Goal: Task Accomplishment & Management: Complete application form

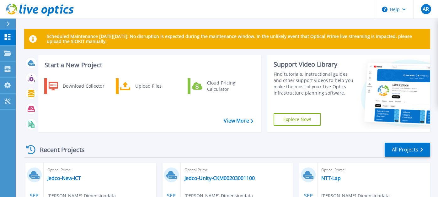
scroll to position [70, 0]
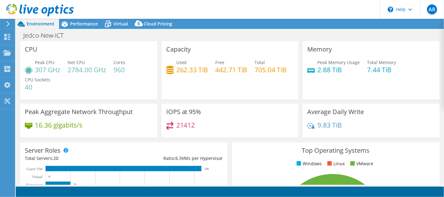
select select "USD"
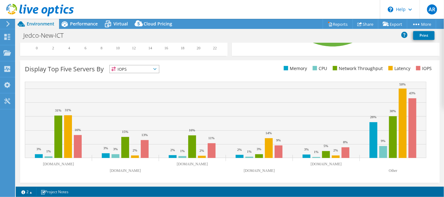
scroll to position [239, 0]
click at [156, 68] on icon at bounding box center [154, 69] width 3 height 2
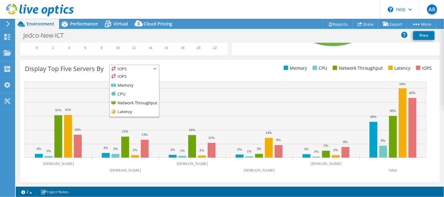
click at [230, 63] on div "Display Top Five Servers By IOPS IOPS" at bounding box center [229, 121] width 419 height 122
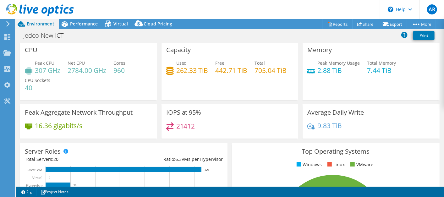
scroll to position [0, 0]
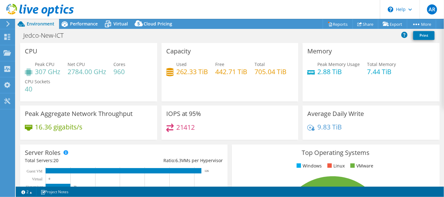
click at [8, 23] on use at bounding box center [7, 24] width 3 height 6
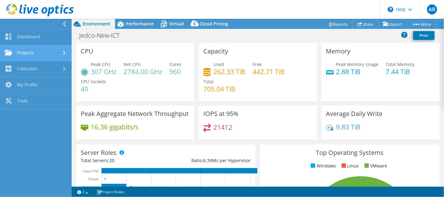
click at [24, 51] on link "Projects" at bounding box center [36, 53] width 72 height 16
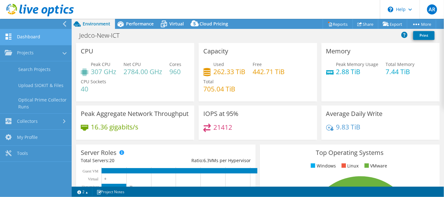
click at [28, 36] on link "Dashboard" at bounding box center [36, 37] width 72 height 16
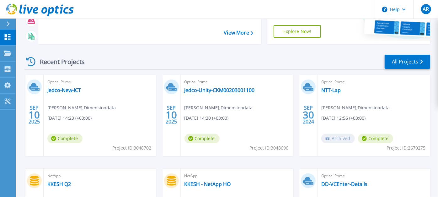
scroll to position [105, 0]
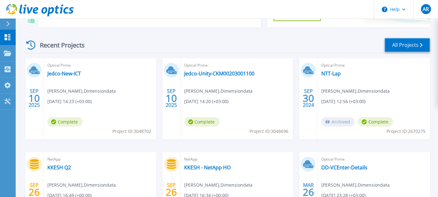
click at [393, 43] on link "All Projects" at bounding box center [408, 45] width 46 height 14
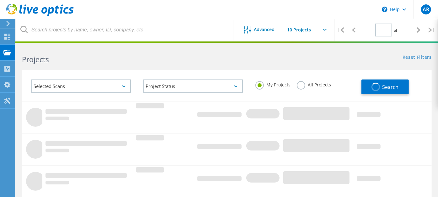
type input "1"
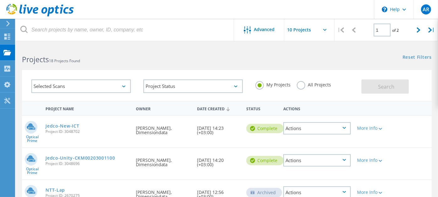
scroll to position [35, 0]
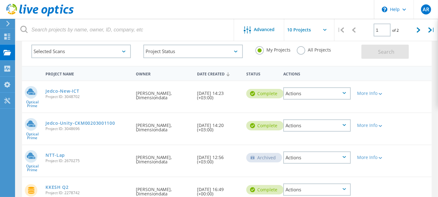
click at [348, 91] on div "Actions" at bounding box center [316, 93] width 67 height 12
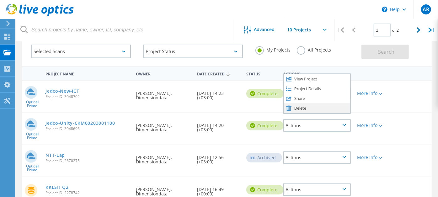
click at [320, 105] on div "Delete" at bounding box center [317, 108] width 66 height 10
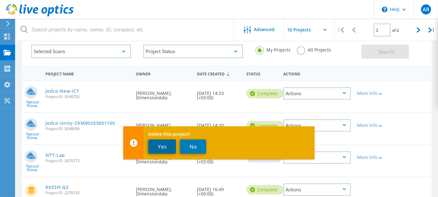
click at [161, 147] on button "Yes" at bounding box center [162, 146] width 28 height 14
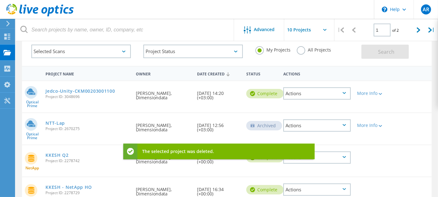
click at [347, 122] on div "Actions" at bounding box center [316, 125] width 67 height 12
click at [346, 92] on icon at bounding box center [344, 93] width 3 height 2
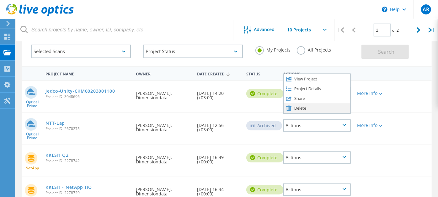
click at [295, 106] on div "Delete" at bounding box center [317, 108] width 66 height 10
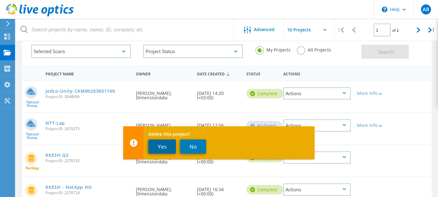
click at [164, 143] on button "Yes" at bounding box center [162, 146] width 28 height 14
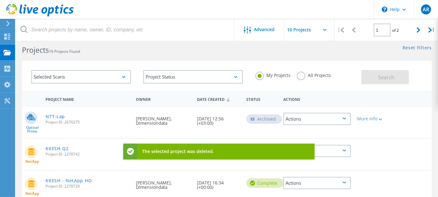
scroll to position [0, 0]
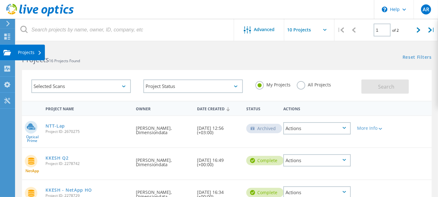
click at [36, 52] on div "Projects" at bounding box center [30, 52] width 24 height 4
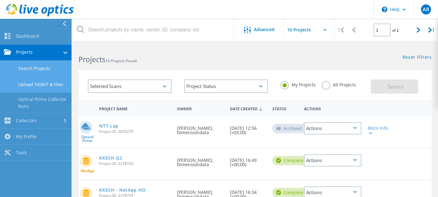
click at [43, 80] on link "Upload SIOKIT & Files" at bounding box center [36, 85] width 72 height 16
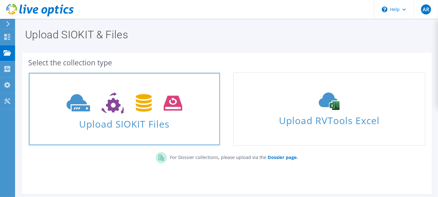
click at [134, 106] on icon at bounding box center [125, 103] width 116 height 22
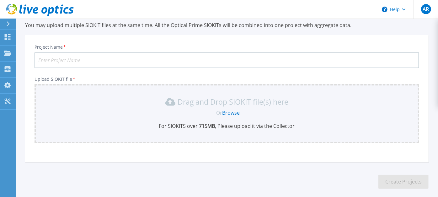
scroll to position [53, 0]
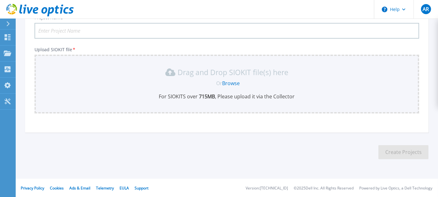
click at [96, 27] on input "Project Name *" at bounding box center [227, 31] width 385 height 16
paste input "Cyber Security DMZ vCenter"
type input "Jedco-Cyber Security DMZ vCenter"
click at [227, 81] on link "Browse" at bounding box center [232, 83] width 18 height 7
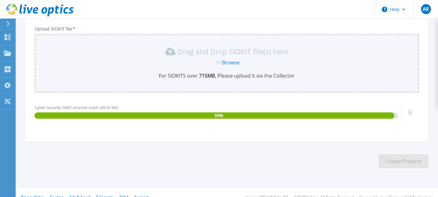
scroll to position [82, 0]
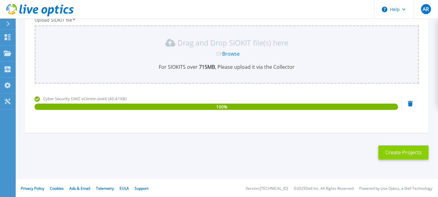
click at [392, 150] on button "Create Projects" at bounding box center [404, 152] width 50 height 14
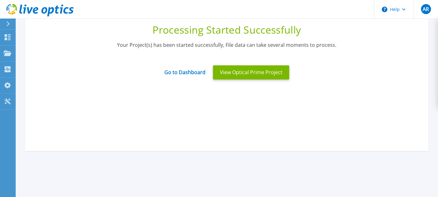
click at [10, 25] on div at bounding box center [11, 24] width 10 height 11
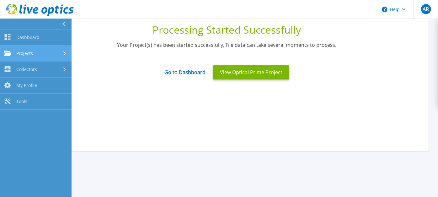
click at [49, 53] on div "Projects" at bounding box center [36, 54] width 64 height 6
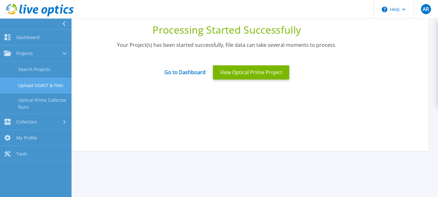
click at [47, 83] on link "Upload SIOKIT & Files" at bounding box center [36, 86] width 72 height 16
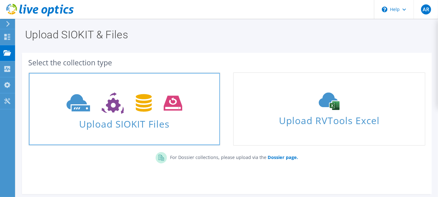
click at [131, 112] on icon at bounding box center [125, 103] width 116 height 22
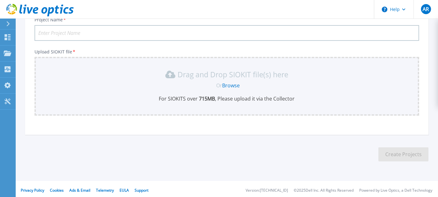
scroll to position [53, 0]
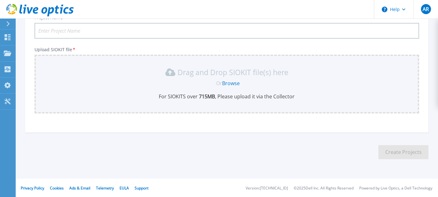
click at [89, 30] on input "Project Name *" at bounding box center [227, 31] width 385 height 16
paste input "IsilonPowerScale-DC1-VSS-PS"
type input "Jedco-IsilonPowerScale-DC1-VSS-PS"
click at [230, 80] on link "Browse" at bounding box center [232, 83] width 18 height 7
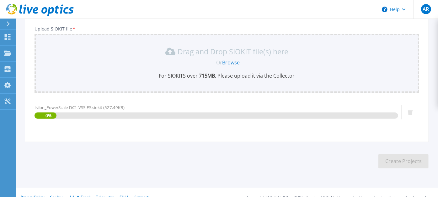
scroll to position [82, 0]
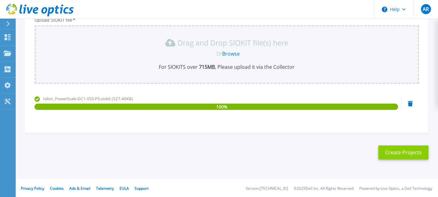
click at [396, 148] on button "Create Projects" at bounding box center [404, 152] width 50 height 14
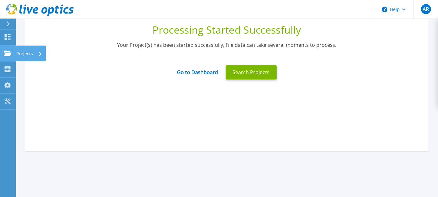
click at [7, 52] on icon at bounding box center [8, 53] width 8 height 5
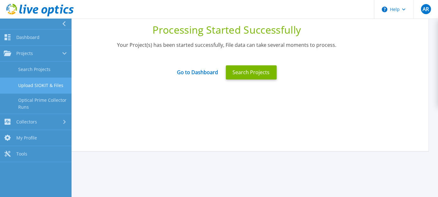
click at [36, 84] on link "Upload SIOKIT & Files" at bounding box center [36, 86] width 72 height 16
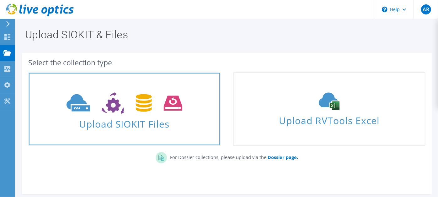
click at [148, 116] on span "Upload SIOKIT Files" at bounding box center [124, 121] width 191 height 13
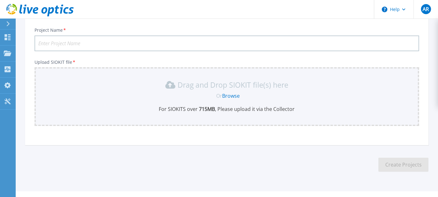
scroll to position [53, 0]
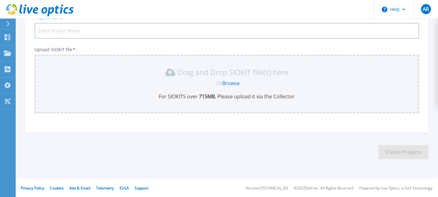
click at [95, 28] on input "Project Name *" at bounding box center [227, 31] width 385 height 16
paste input "IsilonPowerScale-DC2-VSS-PS-02"
type input "Jedco-IsilonPowerScale-DC2-VSS-PS"
click at [233, 82] on link "Browse" at bounding box center [232, 83] width 18 height 7
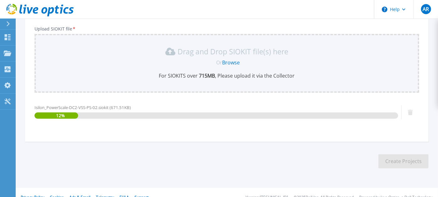
scroll to position [82, 0]
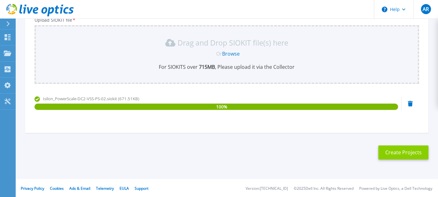
click at [388, 146] on button "Create Projects" at bounding box center [404, 152] width 50 height 14
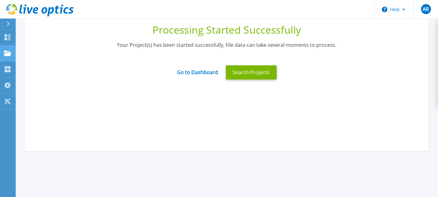
click at [13, 53] on link "Projects Projects" at bounding box center [8, 54] width 16 height 16
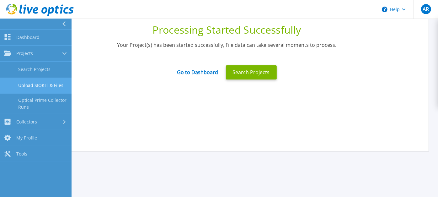
click at [35, 83] on link "Upload SIOKIT & Files" at bounding box center [36, 86] width 72 height 16
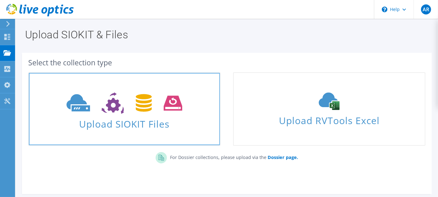
click at [126, 116] on span "Upload SIOKIT Files" at bounding box center [124, 121] width 191 height 13
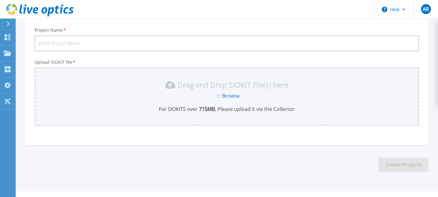
scroll to position [53, 0]
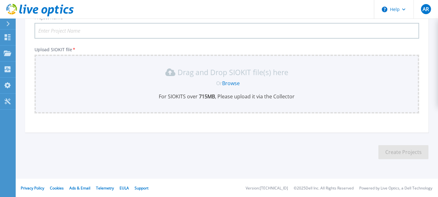
click at [103, 28] on input "Project Name *" at bounding box center [227, 31] width 385 height 16
paste input "New Vcenter for UCS"
type input "Jedco-New Vcenter for UCS"
click at [221, 73] on p "Drag and Drop SIOKIT file(s) here" at bounding box center [233, 72] width 111 height 6
click at [220, 81] on span "Or" at bounding box center [220, 83] width 6 height 7
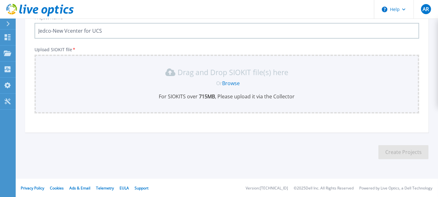
click at [225, 83] on link "Browse" at bounding box center [232, 83] width 18 height 7
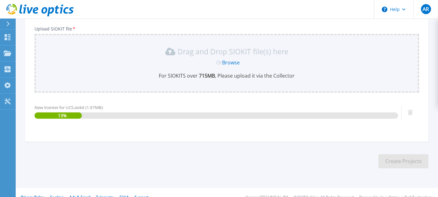
scroll to position [82, 0]
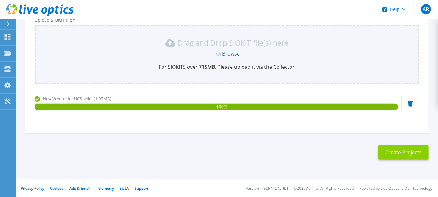
click at [401, 150] on button "Create Projects" at bounding box center [404, 152] width 50 height 14
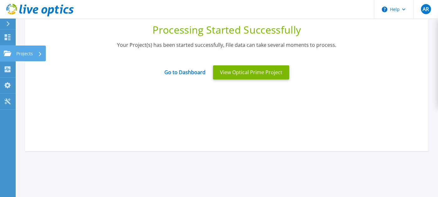
click at [8, 53] on icon at bounding box center [8, 53] width 8 height 5
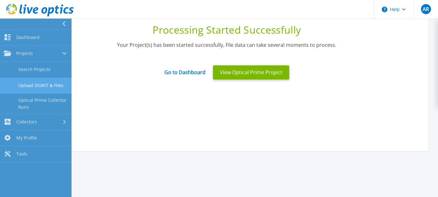
click at [33, 81] on link "Upload SIOKIT & Files" at bounding box center [36, 86] width 72 height 16
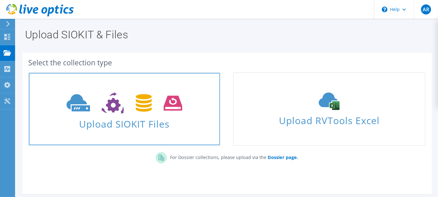
click at [129, 98] on icon at bounding box center [125, 103] width 116 height 22
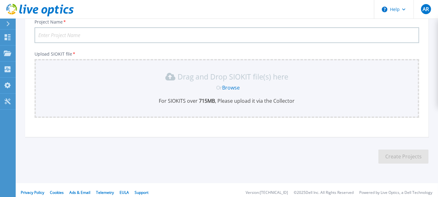
scroll to position [53, 0]
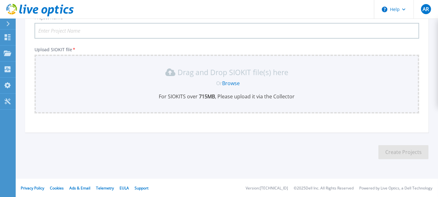
click at [167, 30] on input "Project Name *" at bounding box center [227, 31] width 385 height 16
paste input "Old vCenter-2"
type input "Jedco-Old vCenter"
click at [230, 81] on link "Browse" at bounding box center [232, 83] width 18 height 7
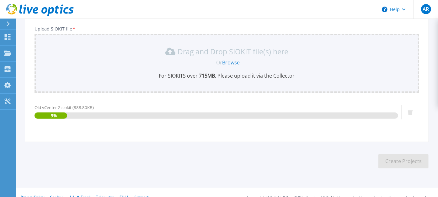
scroll to position [82, 0]
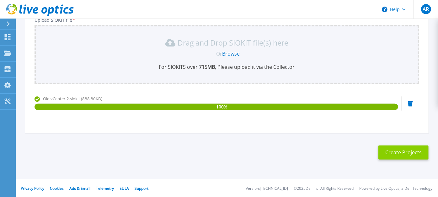
click at [396, 153] on button "Create Projects" at bounding box center [404, 152] width 50 height 14
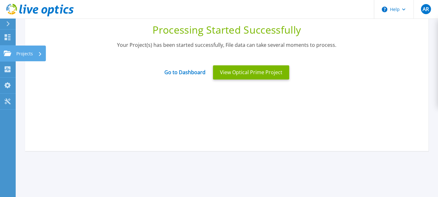
click at [8, 51] on icon at bounding box center [8, 53] width 8 height 5
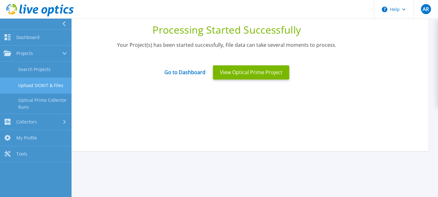
click at [41, 82] on link "Upload SIOKIT & Files" at bounding box center [36, 86] width 72 height 16
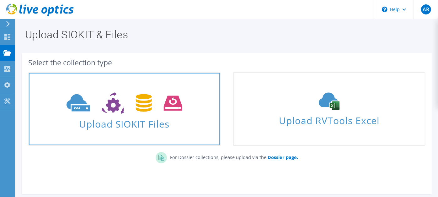
click at [147, 94] on use at bounding box center [125, 103] width 116 height 22
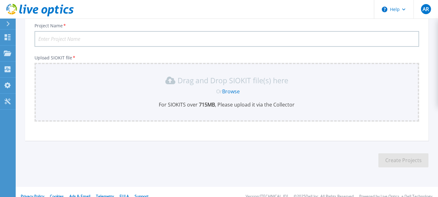
scroll to position [53, 0]
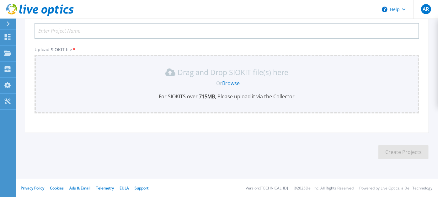
click at [96, 30] on input "Project Name *" at bounding box center [227, 31] width 385 height 16
paste input "VSS vCenter DC1"
type input "Jedco-VSS vCenter DC1"
click at [231, 80] on link "Browse" at bounding box center [232, 83] width 18 height 7
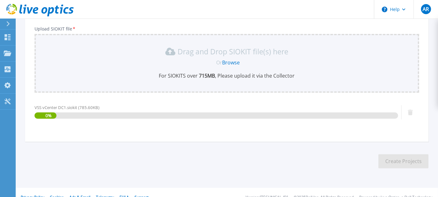
scroll to position [82, 0]
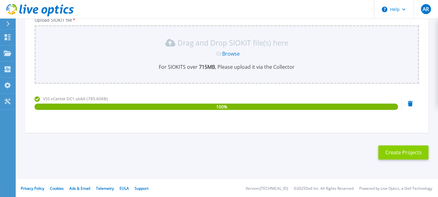
click at [384, 150] on button "Create Projects" at bounding box center [404, 152] width 50 height 14
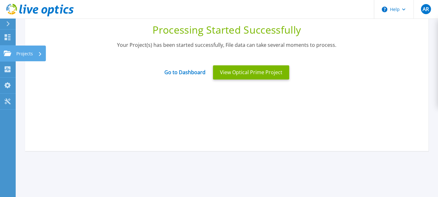
click at [12, 58] on link "Projects Projects" at bounding box center [8, 54] width 16 height 16
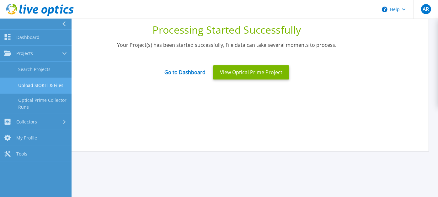
click at [49, 83] on link "Upload SIOKIT & Files" at bounding box center [36, 86] width 72 height 16
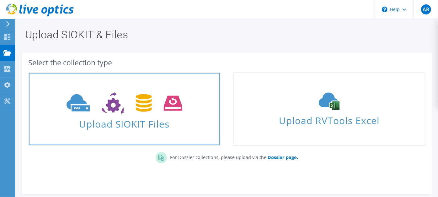
click at [150, 119] on span "Upload SIOKIT Files" at bounding box center [124, 121] width 191 height 13
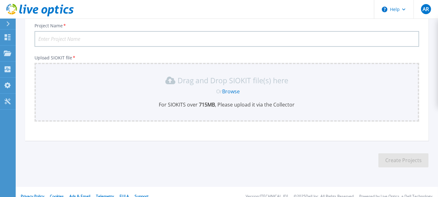
scroll to position [53, 0]
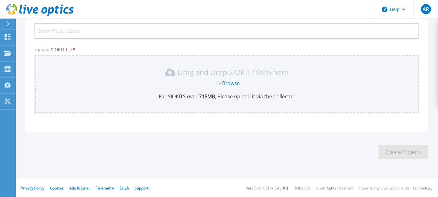
click at [132, 30] on input "Project Name *" at bounding box center [227, 31] width 385 height 16
paste input "VSS vCenter DC2"
type input "Jedco-VSS vCenter DC2"
click at [232, 82] on link "Browse" at bounding box center [232, 83] width 18 height 7
click at [229, 82] on link "Browse" at bounding box center [232, 83] width 18 height 7
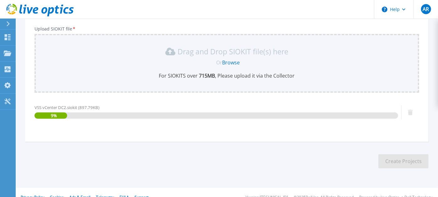
scroll to position [82, 0]
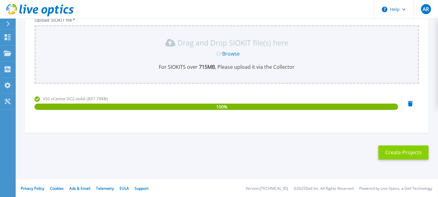
click at [394, 152] on button "Create Projects" at bounding box center [404, 152] width 50 height 14
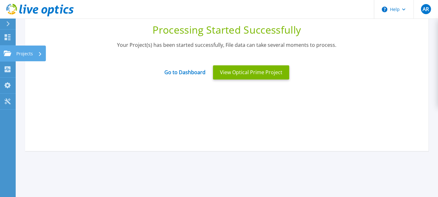
click at [3, 53] on link "Projects Projects" at bounding box center [8, 54] width 16 height 16
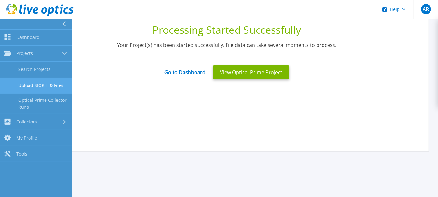
click at [34, 85] on link "Upload SIOKIT & Files" at bounding box center [36, 86] width 72 height 16
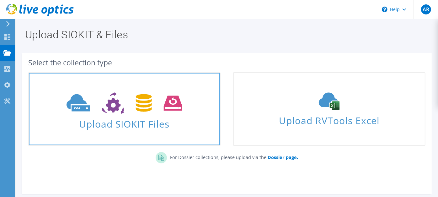
click at [140, 128] on span "Upload SIOKIT Files" at bounding box center [124, 121] width 191 height 13
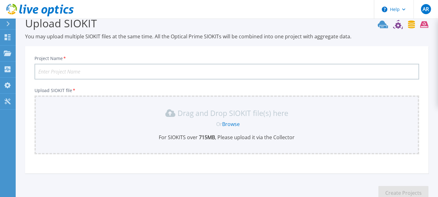
scroll to position [53, 0]
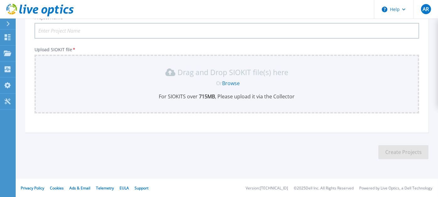
click at [99, 30] on input "Project Name *" at bounding box center [227, 31] width 385 height 16
paste input "Unity1"
type input "Jedco-Unity1"
click at [232, 82] on link "Browse" at bounding box center [232, 83] width 18 height 7
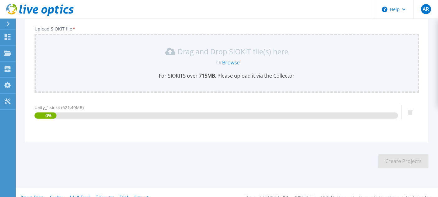
scroll to position [82, 0]
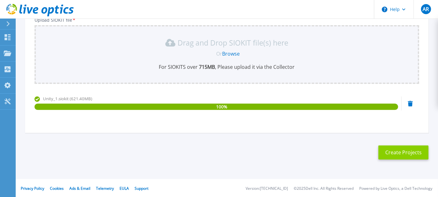
click at [396, 153] on button "Create Projects" at bounding box center [404, 152] width 50 height 14
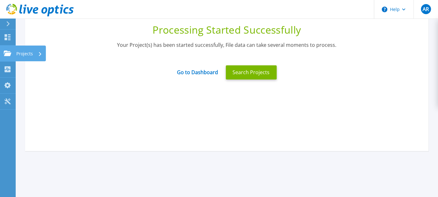
click at [7, 52] on icon at bounding box center [8, 53] width 8 height 5
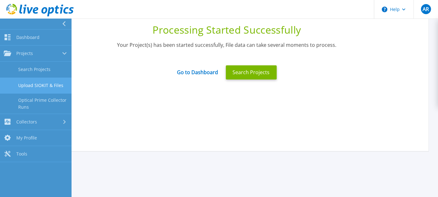
click at [44, 84] on link "Upload SIOKIT & Files" at bounding box center [36, 86] width 72 height 16
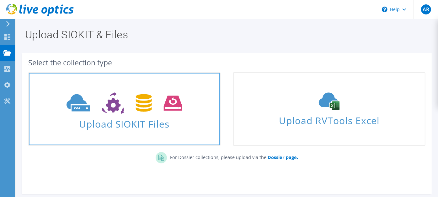
click at [142, 105] on use at bounding box center [125, 103] width 116 height 22
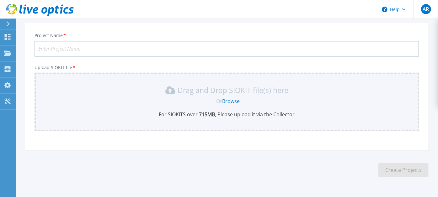
scroll to position [52, 0]
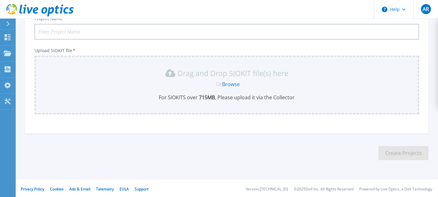
click at [105, 30] on input "Project Name *" at bounding box center [227, 32] width 385 height 16
paste input "Unity-New"
type input "Jedco-Unity-New"
click at [228, 82] on link "Browse" at bounding box center [232, 84] width 18 height 7
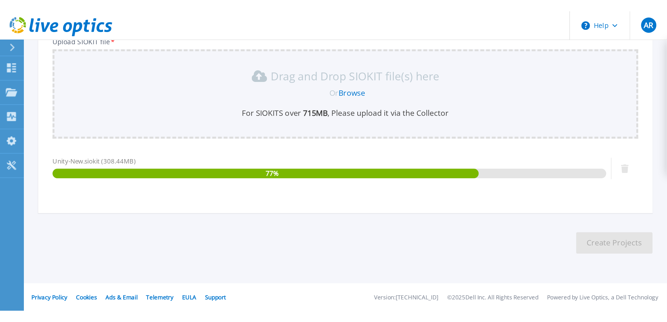
scroll to position [0, 0]
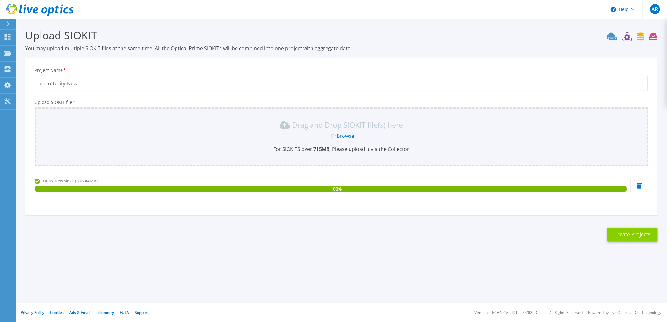
click at [443, 196] on button "Create Projects" at bounding box center [632, 235] width 50 height 14
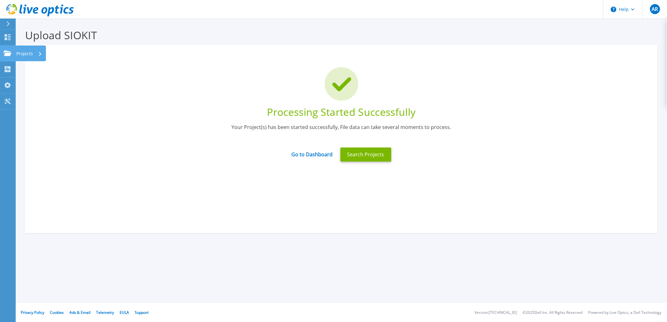
click at [10, 51] on icon at bounding box center [8, 53] width 8 height 5
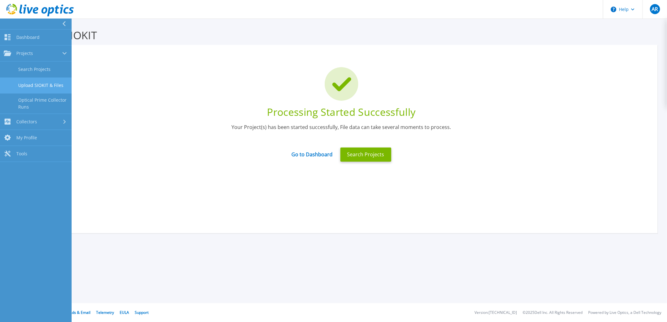
click at [33, 84] on link "Upload SIOKIT & Files" at bounding box center [36, 86] width 72 height 16
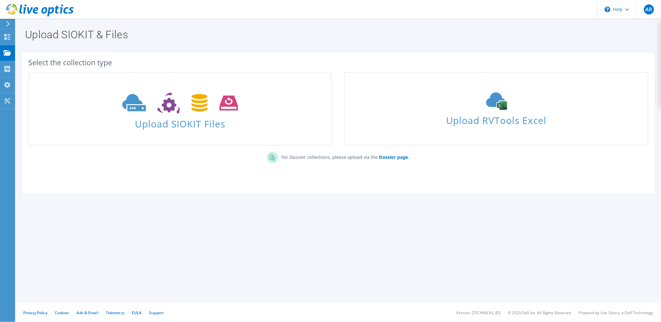
click at [170, 112] on use at bounding box center [180, 103] width 116 height 22
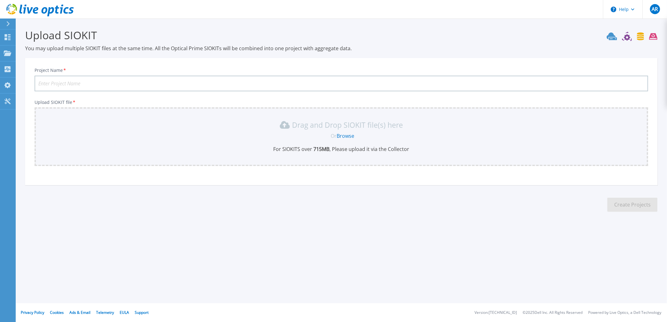
click at [114, 81] on input "Project Name *" at bounding box center [341, 84] width 613 height 16
paste input "Unity-new-2"
type input "Jedco-Unity-new-2"
click at [342, 133] on link "Browse" at bounding box center [346, 135] width 18 height 7
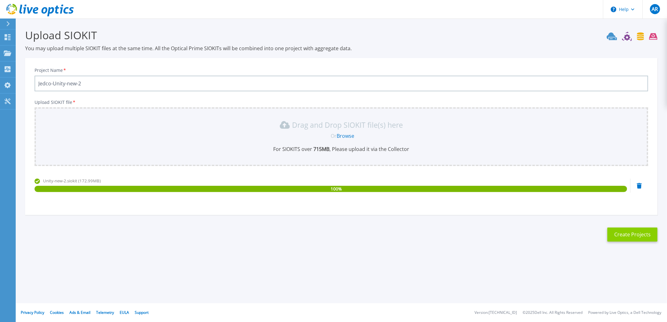
click at [632, 231] on button "Create Projects" at bounding box center [632, 235] width 50 height 14
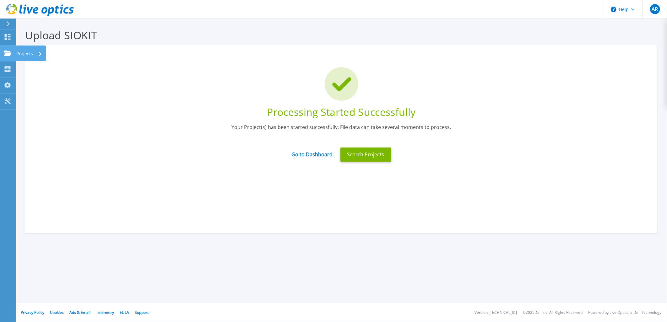
click at [11, 54] on icon at bounding box center [8, 53] width 8 height 5
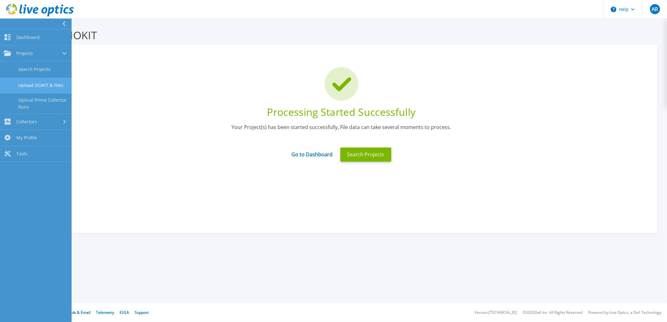
click at [32, 83] on link "Upload SIOKIT & Files" at bounding box center [36, 86] width 72 height 16
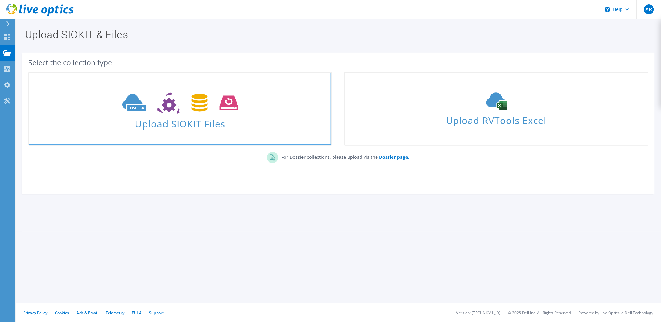
click at [171, 111] on icon at bounding box center [180, 103] width 116 height 22
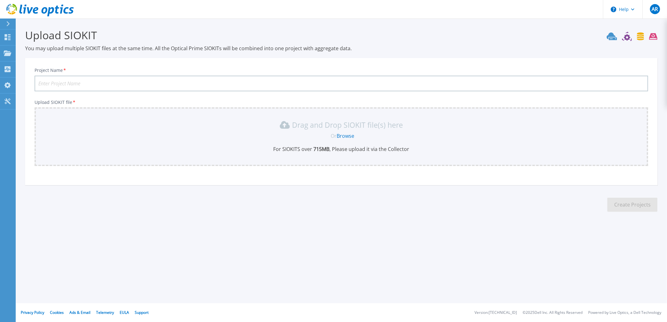
click at [91, 82] on input "Project Name *" at bounding box center [341, 84] width 613 height 16
click at [82, 81] on input "Project Name *" at bounding box center [341, 84] width 613 height 16
click at [83, 82] on input "Jedco-" at bounding box center [341, 84] width 613 height 16
paste input "Unity-new-4"
type input "Jedco-Unity-new-4"
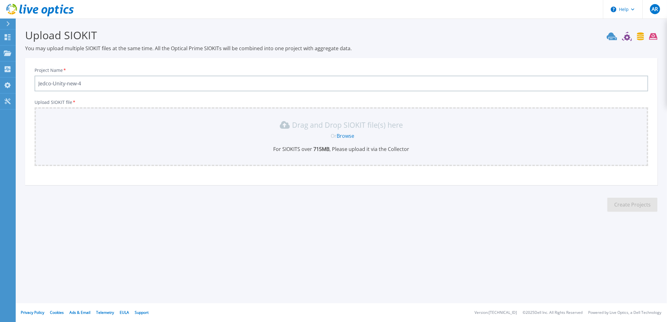
click at [340, 135] on link "Browse" at bounding box center [346, 135] width 18 height 7
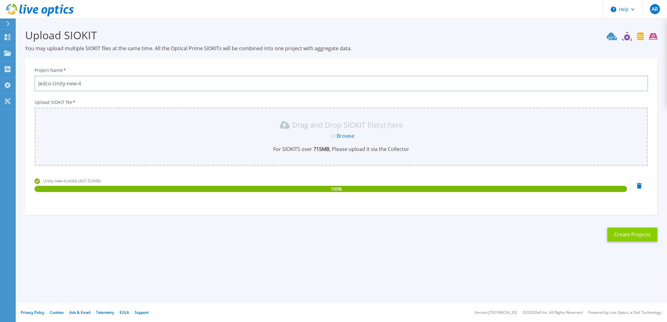
click at [622, 231] on button "Create Projects" at bounding box center [632, 235] width 50 height 14
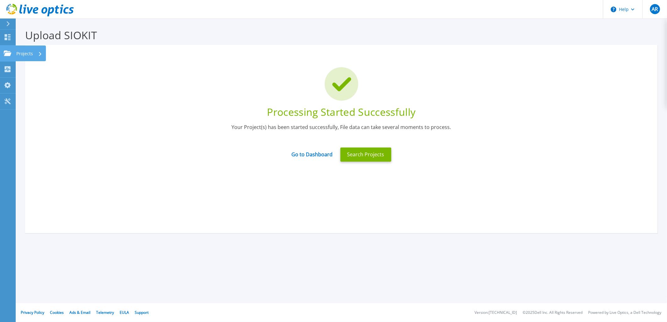
click at [12, 52] on link "Projects Projects" at bounding box center [8, 54] width 16 height 16
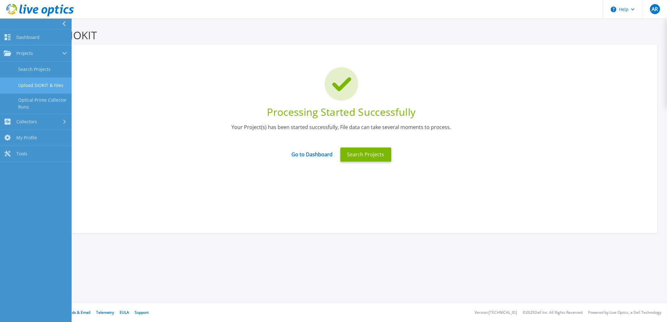
click at [41, 84] on link "Upload SIOKIT & Files" at bounding box center [36, 86] width 72 height 16
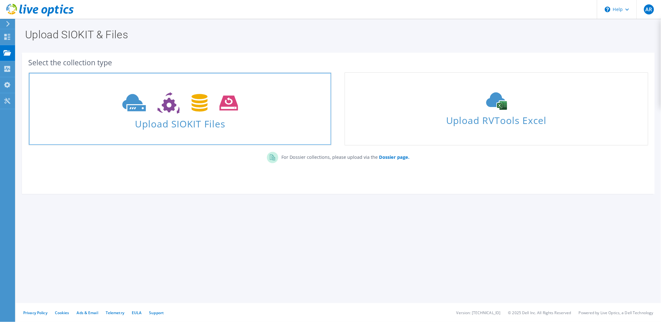
click at [193, 115] on span "Upload SIOKIT Files" at bounding box center [180, 121] width 303 height 13
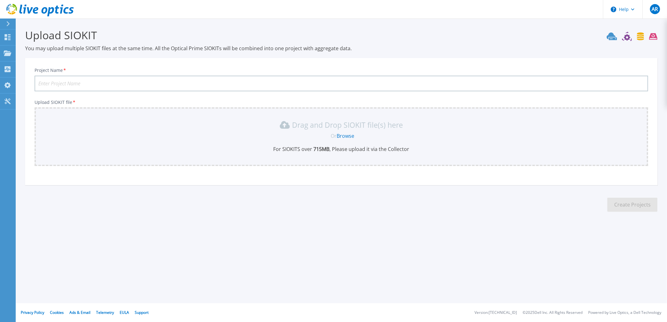
click at [133, 88] on input "Project Name *" at bounding box center [341, 84] width 613 height 16
paste input "Unity-new-5"
type input "Jedco-Unity-new-5"
click at [343, 134] on link "Browse" at bounding box center [346, 135] width 18 height 7
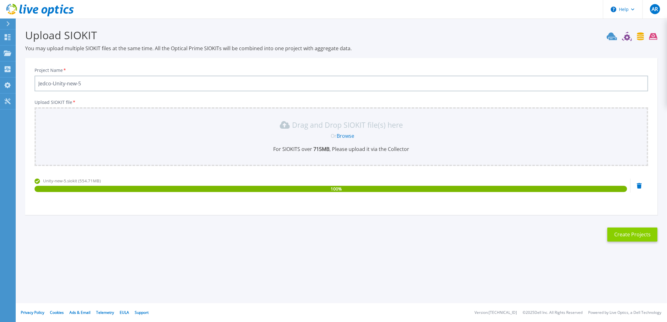
click at [627, 235] on button "Create Projects" at bounding box center [632, 235] width 50 height 14
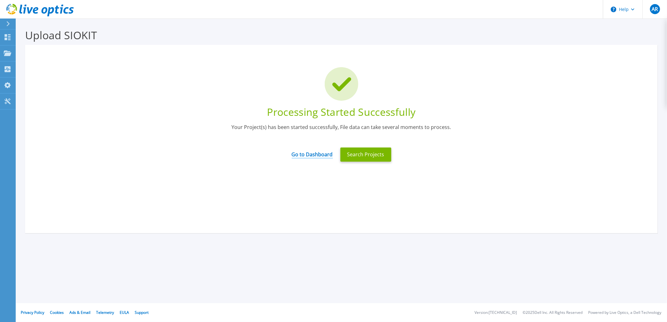
click at [306, 155] on link "Go to Dashboard" at bounding box center [312, 152] width 41 height 12
